Goal: Task Accomplishment & Management: Use online tool/utility

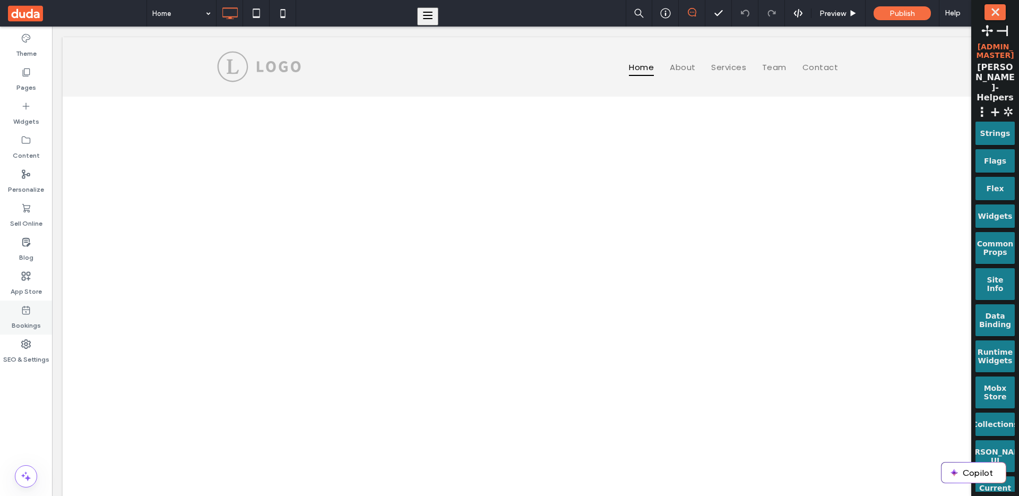
click at [20, 332] on div "Bookings" at bounding box center [26, 318] width 52 height 34
click at [995, 105] on span "+" at bounding box center [995, 112] width 13 height 15
click at [0, 0] on button "Create New Site" at bounding box center [0, 0] width 0 height 0
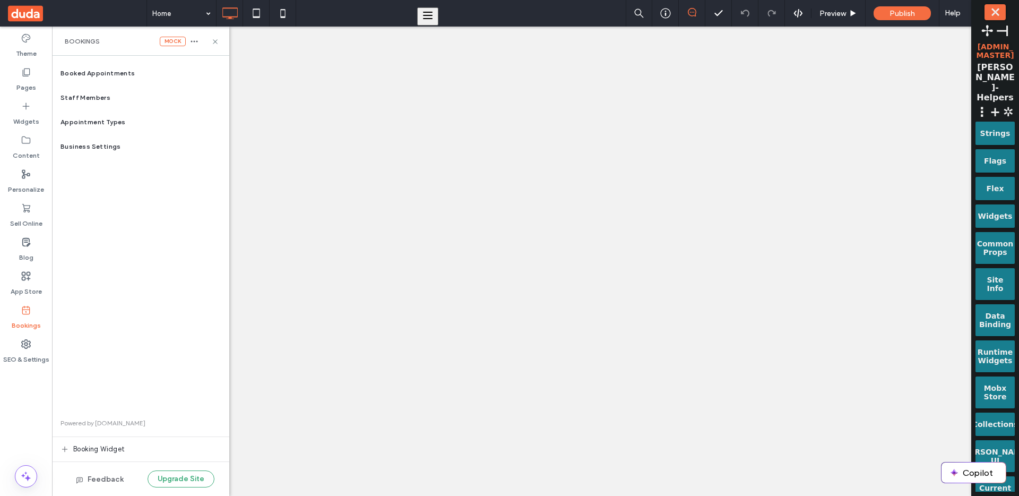
click at [198, 42] on icon "button" at bounding box center [194, 41] width 8 height 8
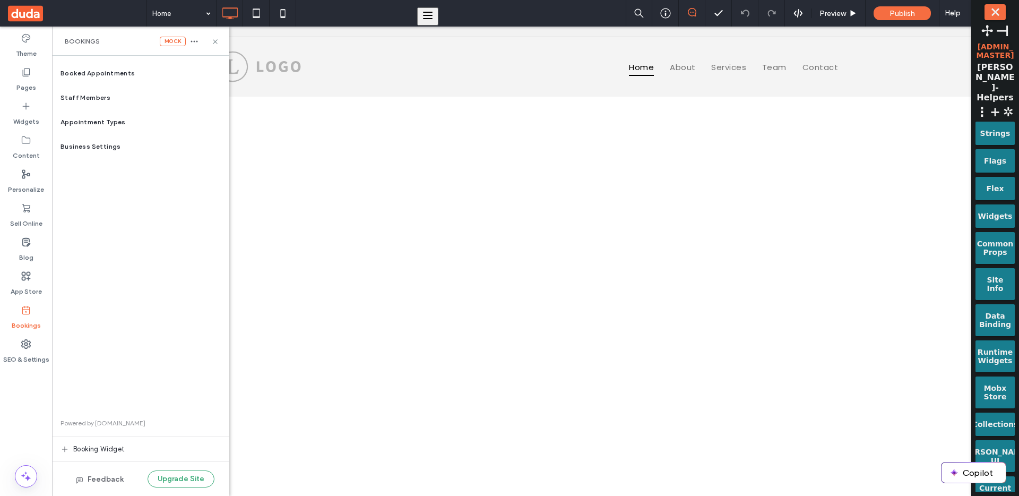
click at [198, 42] on icon "button" at bounding box center [194, 41] width 8 height 8
click at [165, 282] on div "Booked Appointments Staff Members Appointment Types Business Settings Powered b…" at bounding box center [140, 276] width 177 height 430
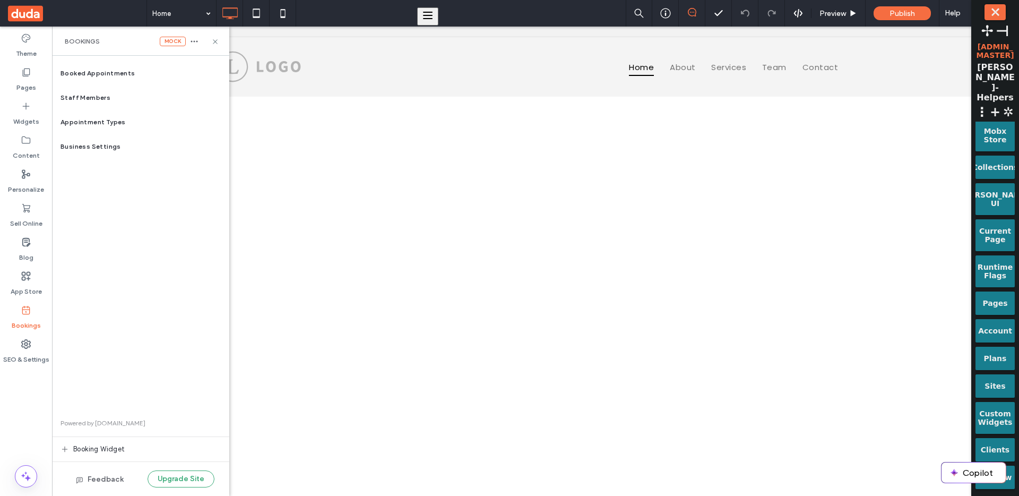
scroll to position [281, 0]
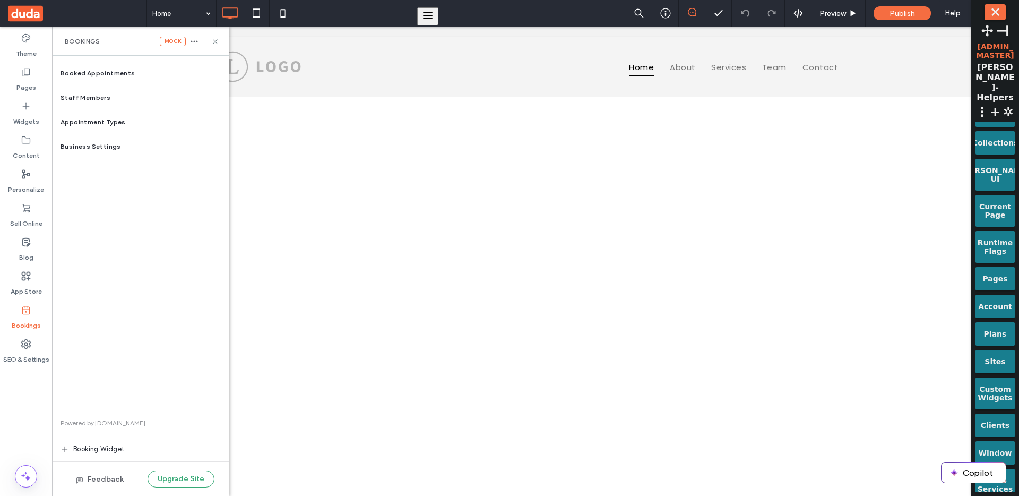
click at [993, 400] on div "Strings Flags Flex Widgets Common Props Site Info Data Binding Runtime Widgets …" at bounding box center [995, 307] width 39 height 370
click at [993, 414] on div "Clients" at bounding box center [995, 422] width 24 height 16
click at [185, 258] on div "Booked Appointments Staff Members Appointment Types Business Settings Powered b…" at bounding box center [140, 276] width 177 height 430
click at [110, 256] on div "Booked Appointments Staff Members Appointment Types Business Settings Powered b…" at bounding box center [140, 276] width 177 height 430
click at [143, 99] on div "Staff Members" at bounding box center [140, 97] width 177 height 24
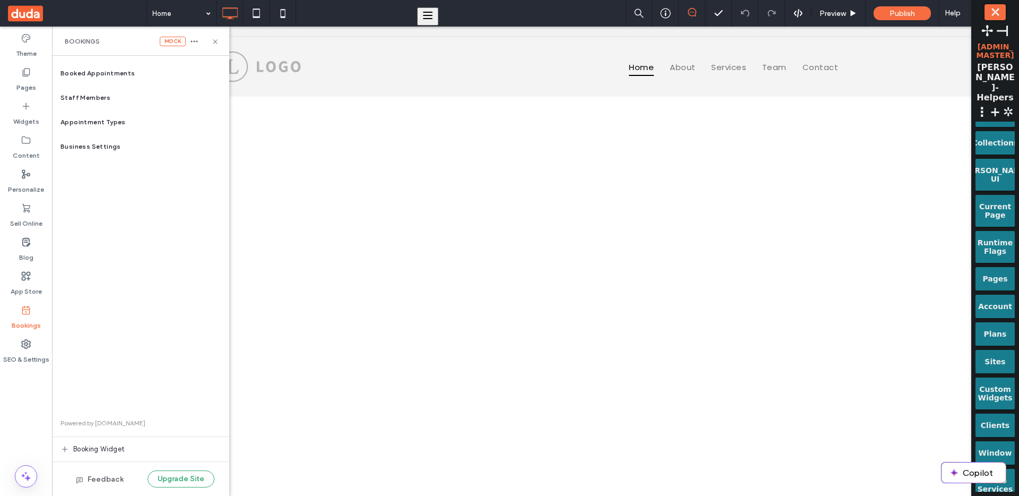
click at [998, 330] on div "Plans" at bounding box center [995, 333] width 39 height 23
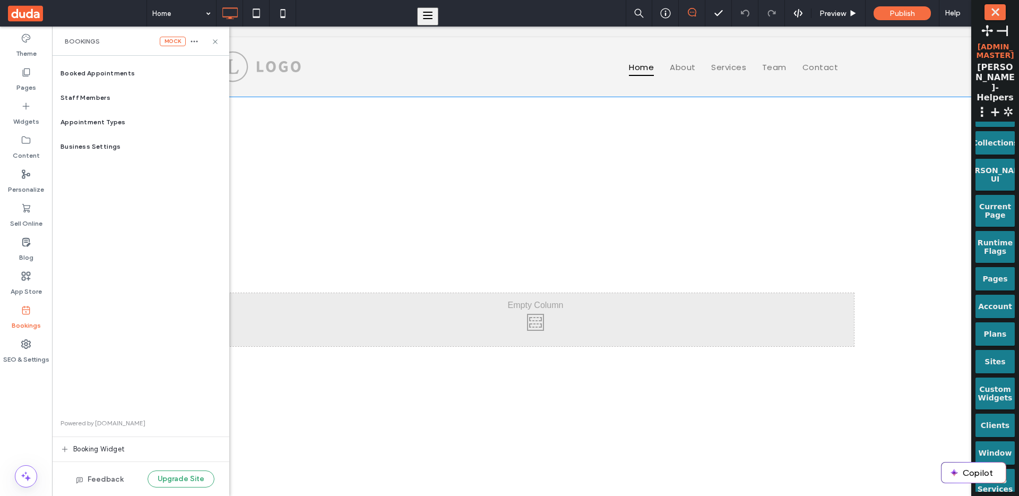
scroll to position [0, 0]
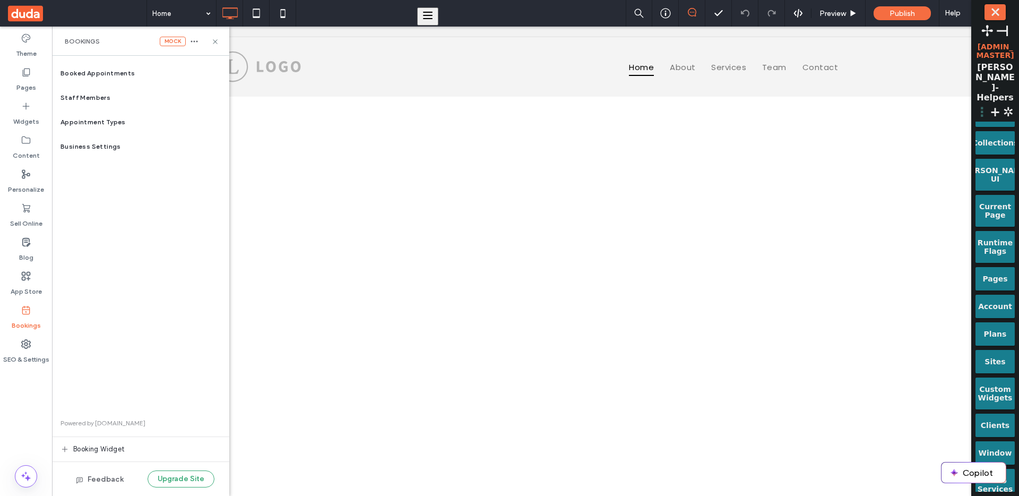
click at [982, 105] on span "⋮" at bounding box center [982, 112] width 13 height 15
click at [0, 0] on button "Site Admin" at bounding box center [0, 0] width 0 height 0
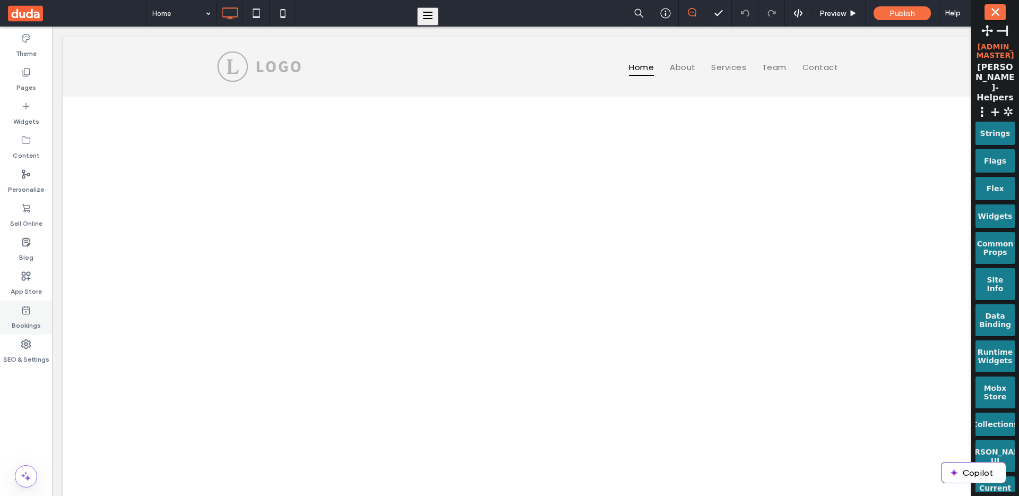
click at [28, 306] on use at bounding box center [26, 310] width 8 height 8
